Goal: Navigation & Orientation: Find specific page/section

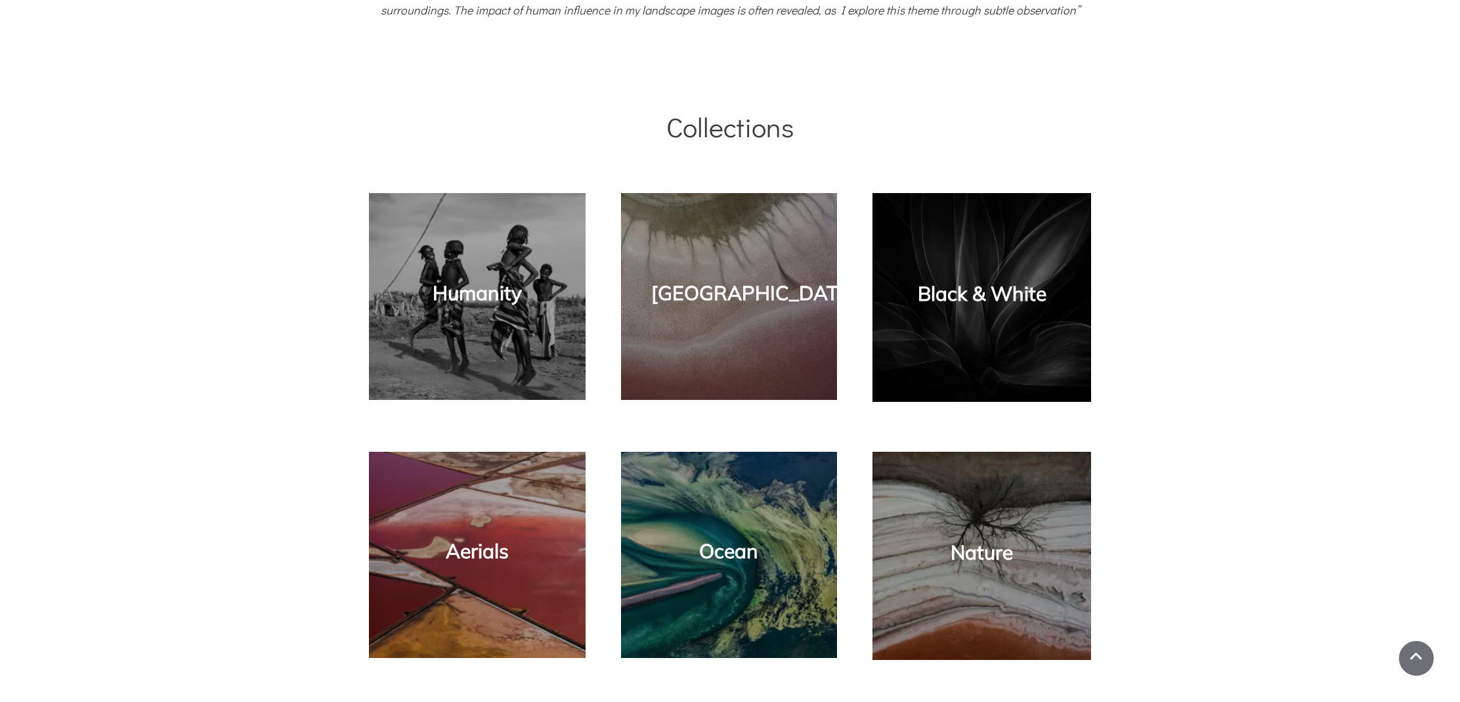
scroll to position [1039, 1]
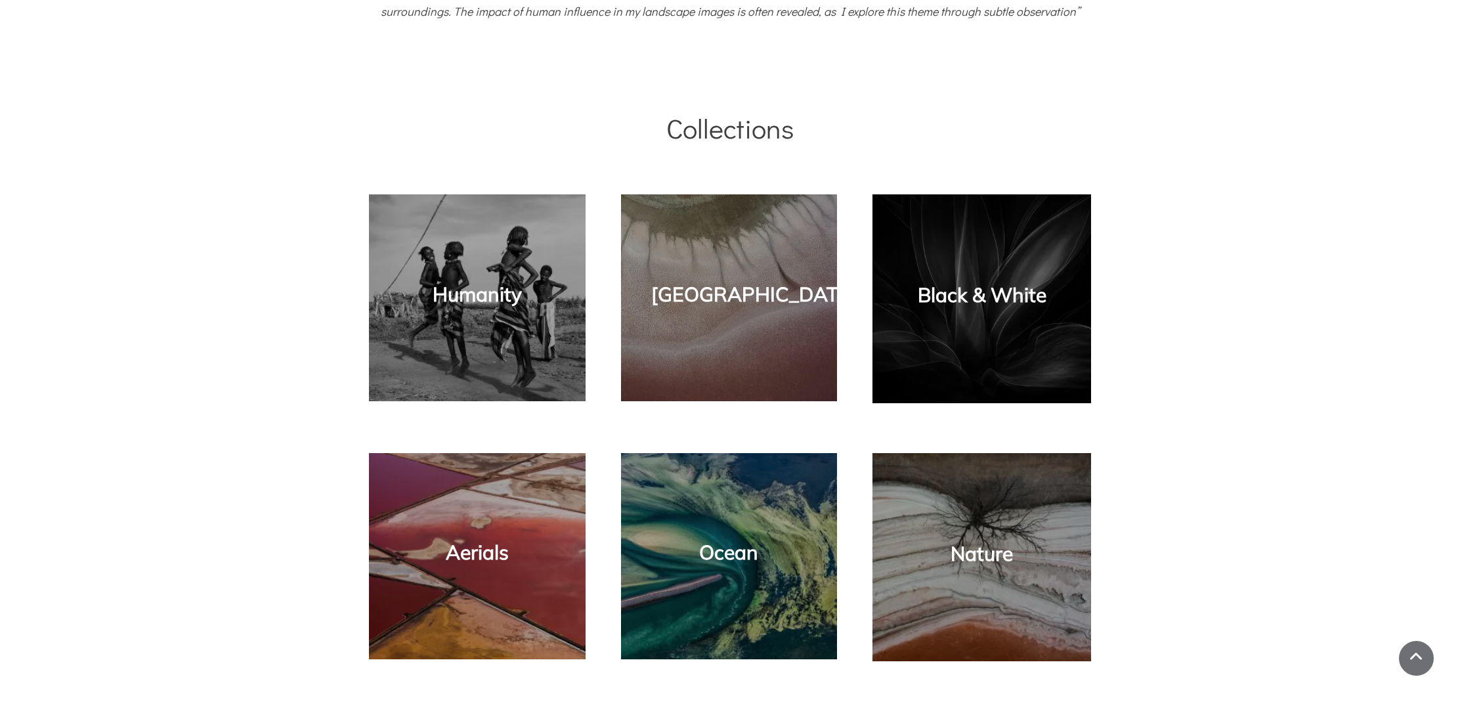
click at [504, 312] on div "Humanity" at bounding box center [477, 297] width 190 height 181
click at [503, 296] on link "Humanity" at bounding box center [477, 294] width 89 height 25
click at [502, 296] on link "Humanity" at bounding box center [477, 294] width 89 height 25
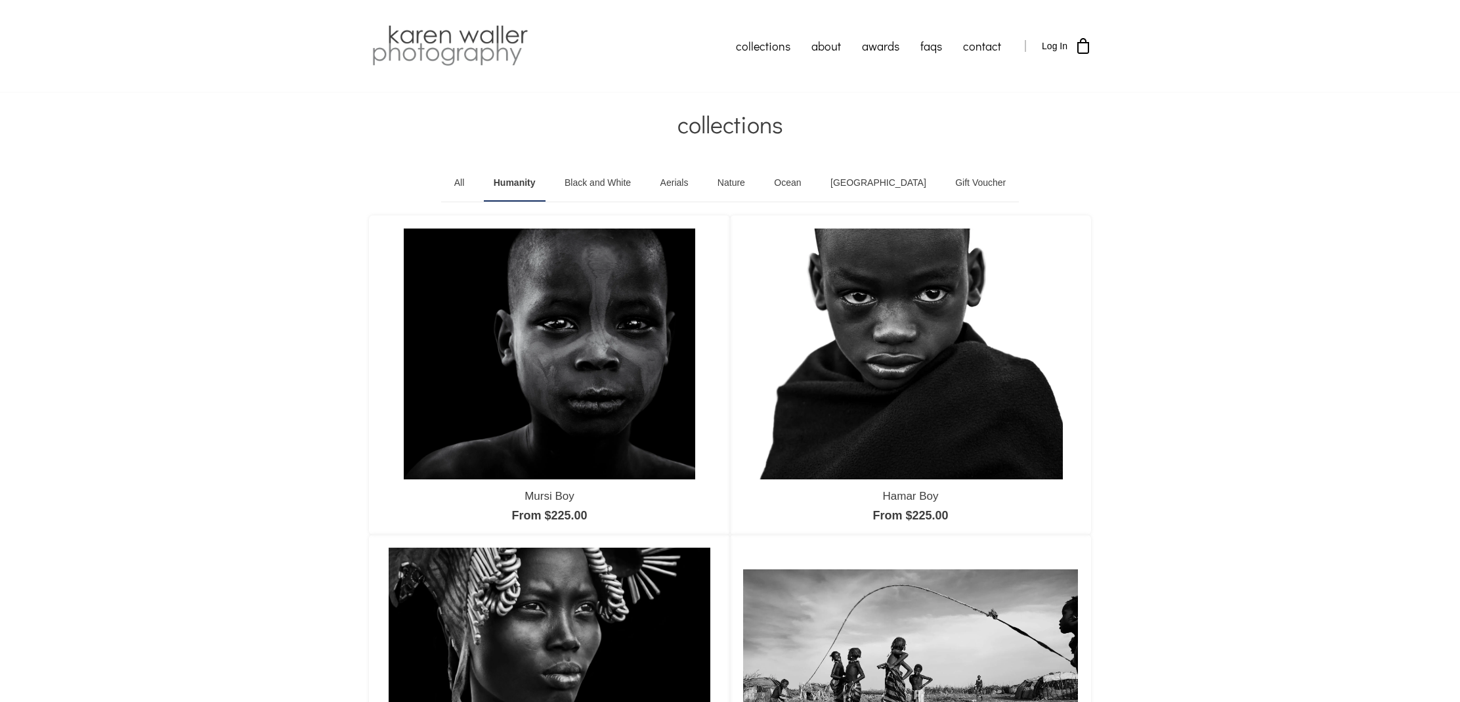
click at [475, 185] on link "All" at bounding box center [460, 183] width 30 height 37
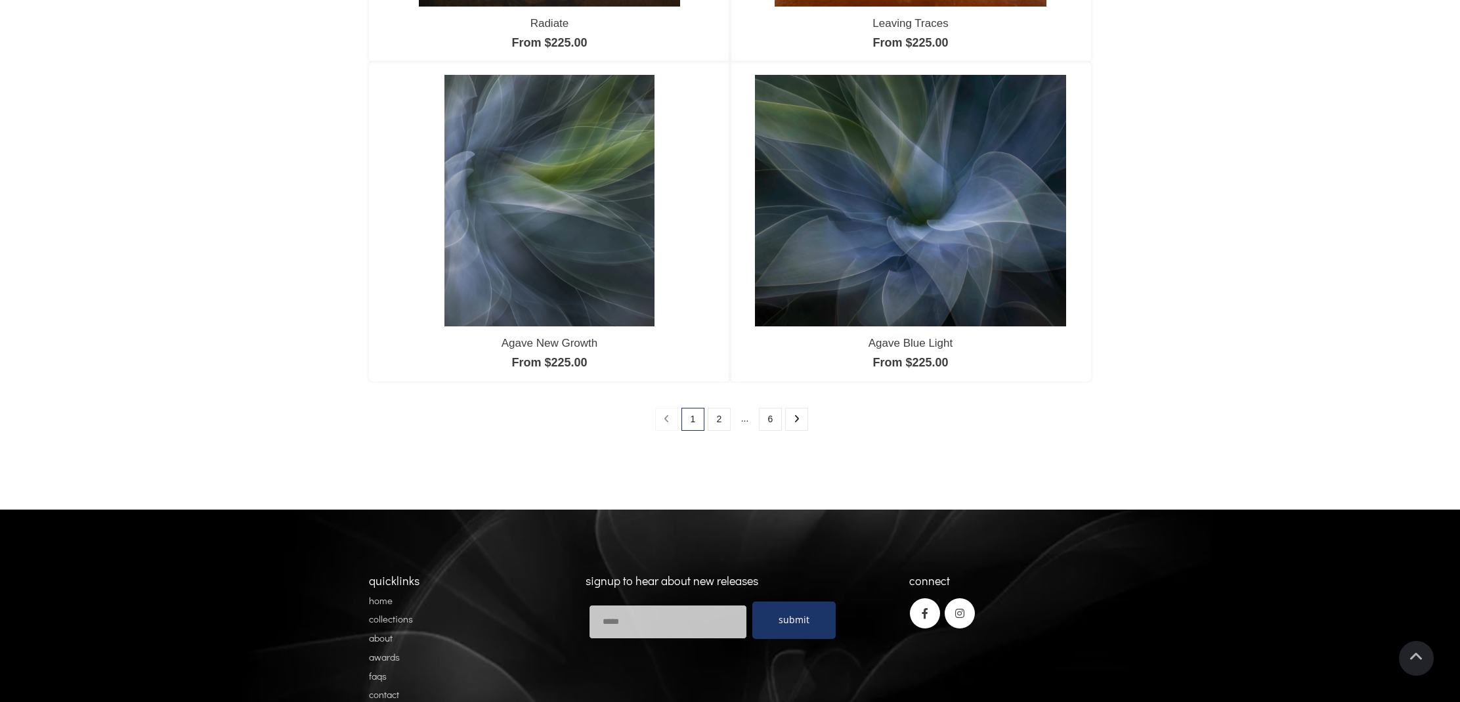
scroll to position [1113, 0]
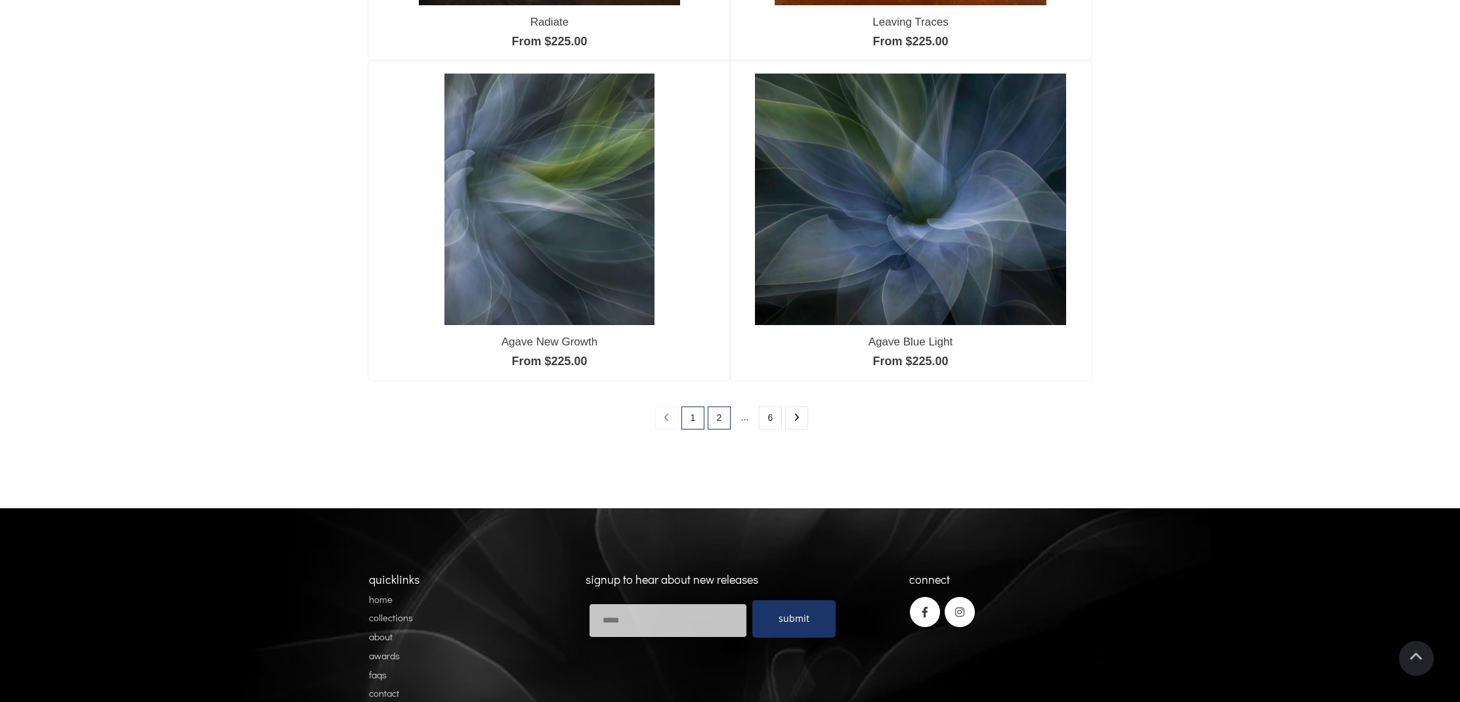
click at [723, 423] on link "2" at bounding box center [719, 417] width 23 height 23
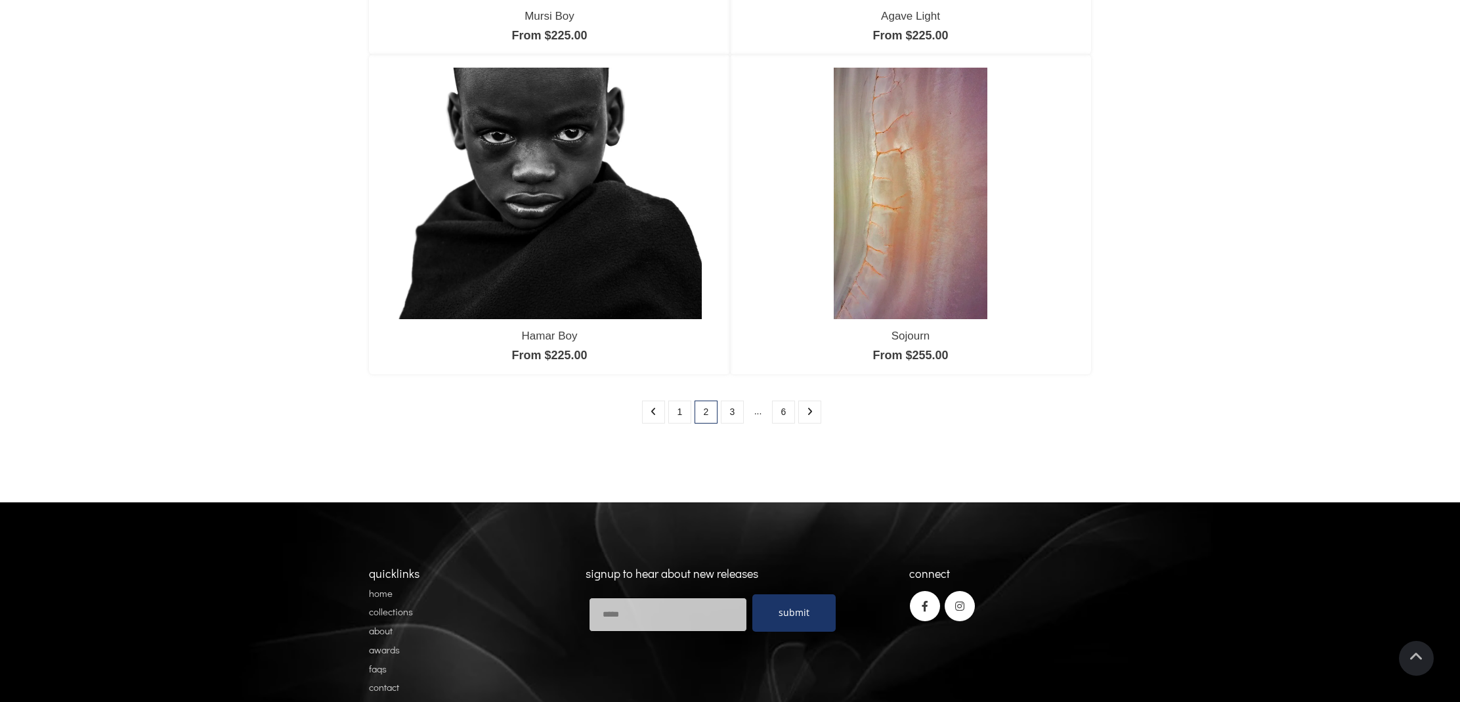
scroll to position [1121, 0]
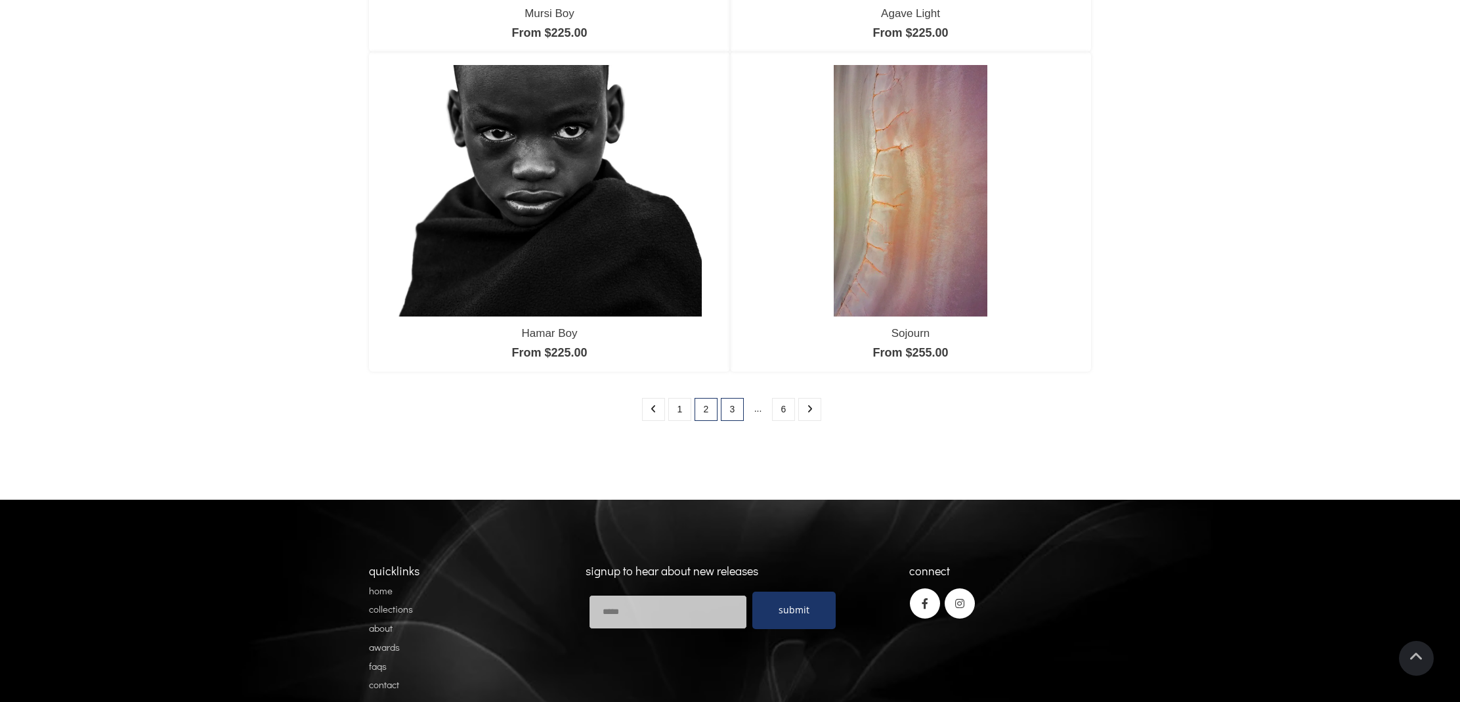
click at [734, 412] on link "3" at bounding box center [732, 409] width 23 height 23
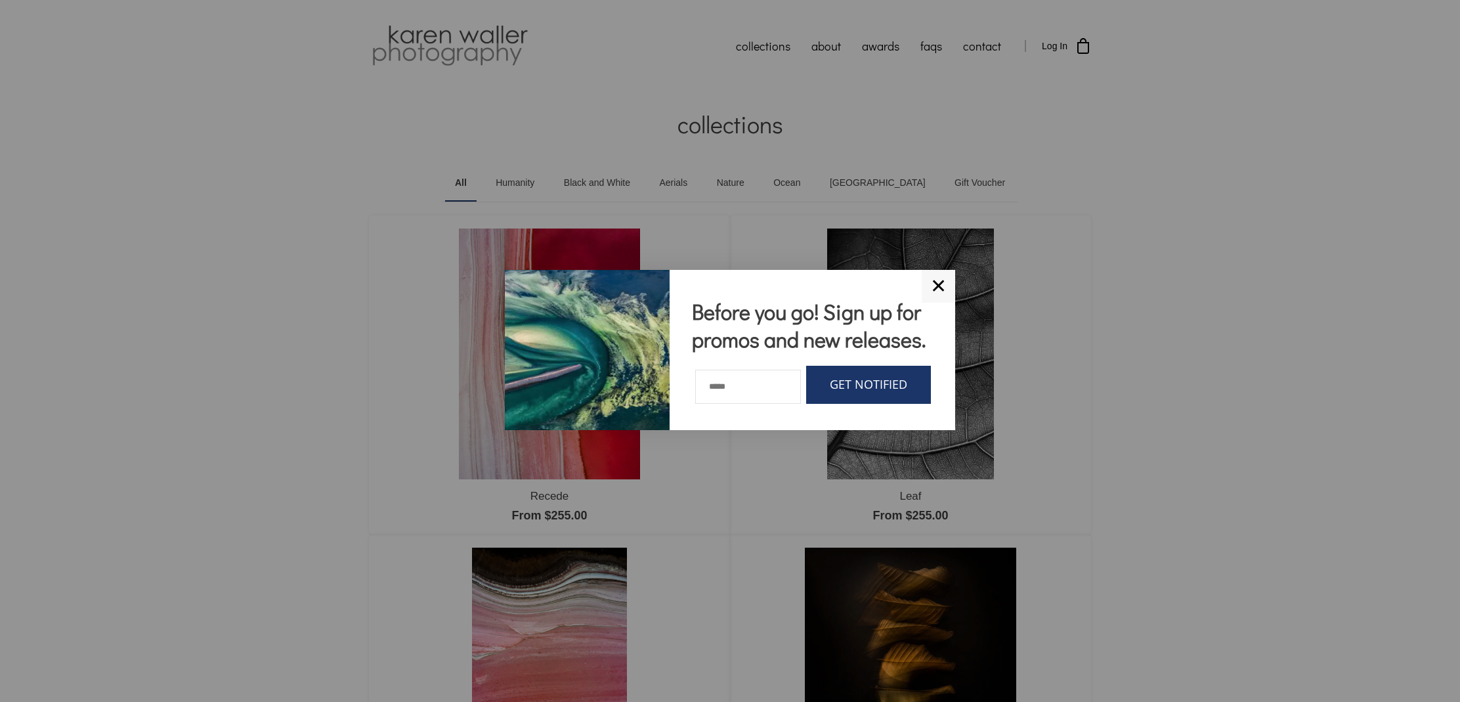
click at [944, 270] on link "✕" at bounding box center [938, 286] width 33 height 33
